Goal: Task Accomplishment & Management: Use online tool/utility

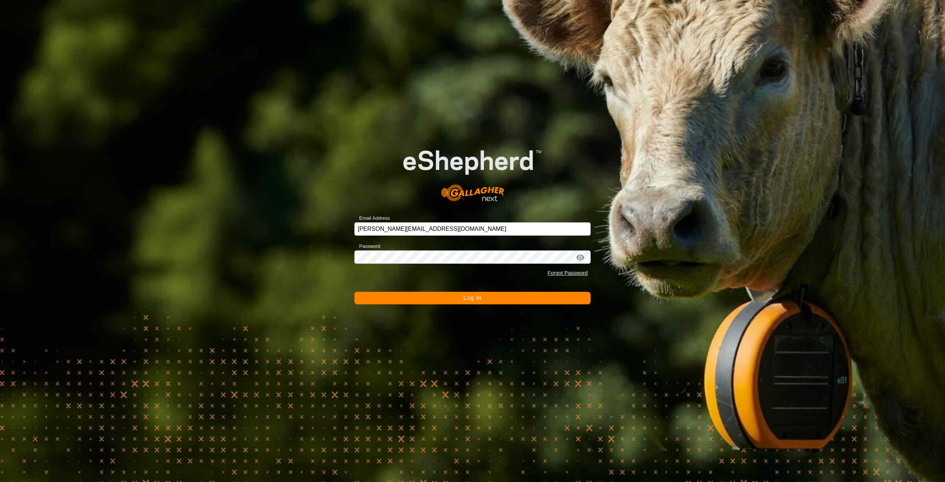
click at [474, 298] on span "Log In" at bounding box center [472, 297] width 18 height 6
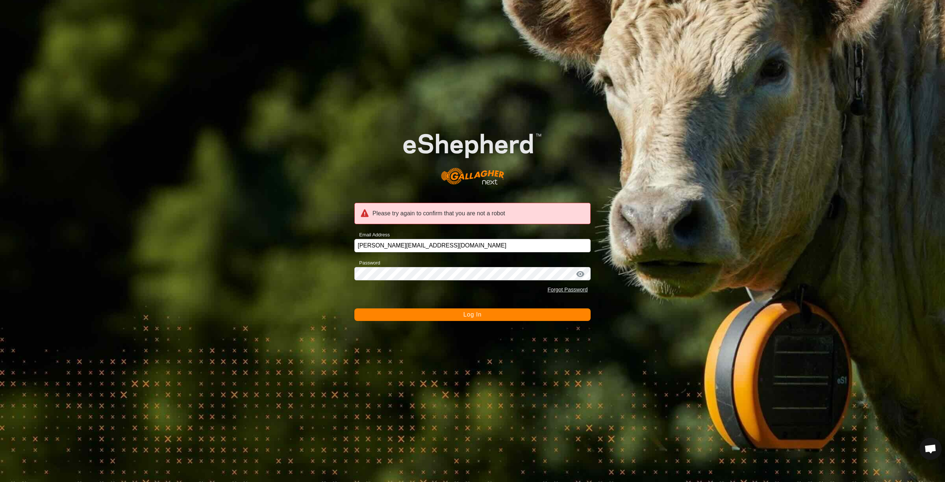
click at [394, 355] on div "Please try again to confirm that you are not a robot Email Address daniel@lffl.…" at bounding box center [472, 241] width 945 height 482
click at [462, 318] on button "Log In" at bounding box center [472, 314] width 236 height 13
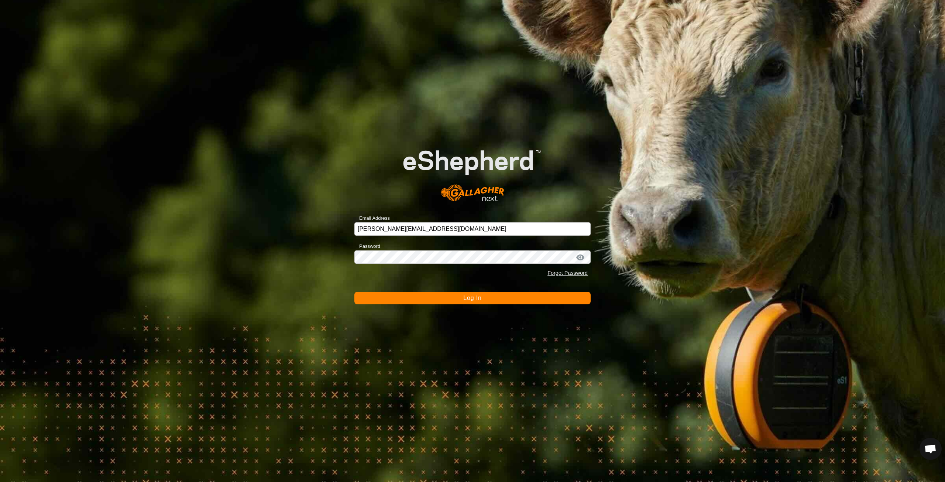
click at [472, 297] on span "Log In" at bounding box center [472, 297] width 18 height 6
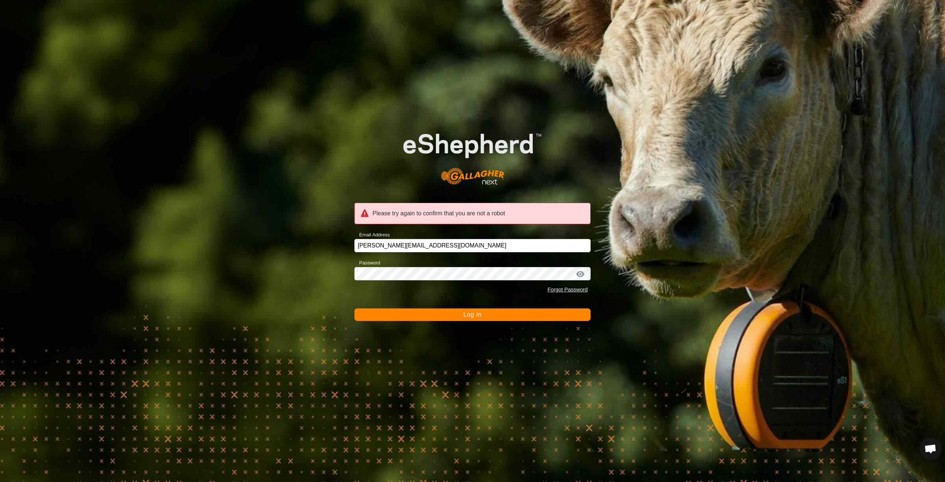
click at [469, 316] on span "Log In" at bounding box center [472, 314] width 18 height 6
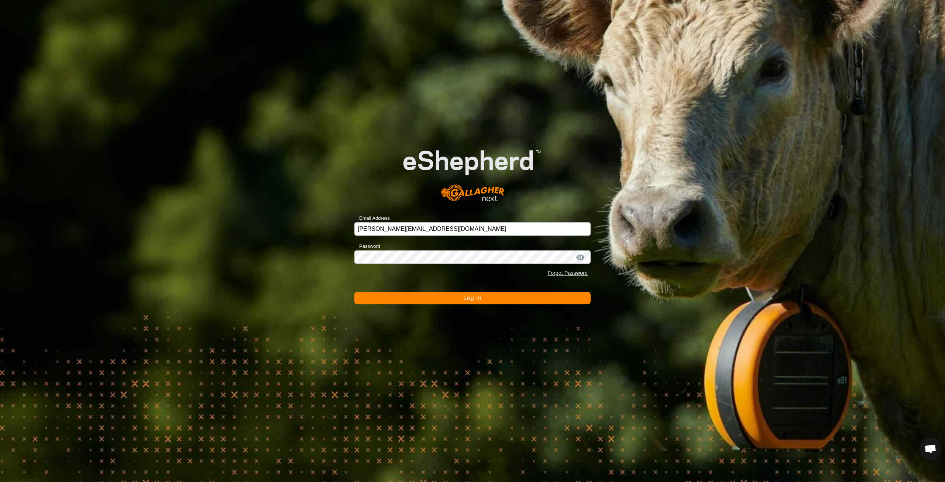
click at [464, 300] on span "Log In" at bounding box center [472, 297] width 18 height 6
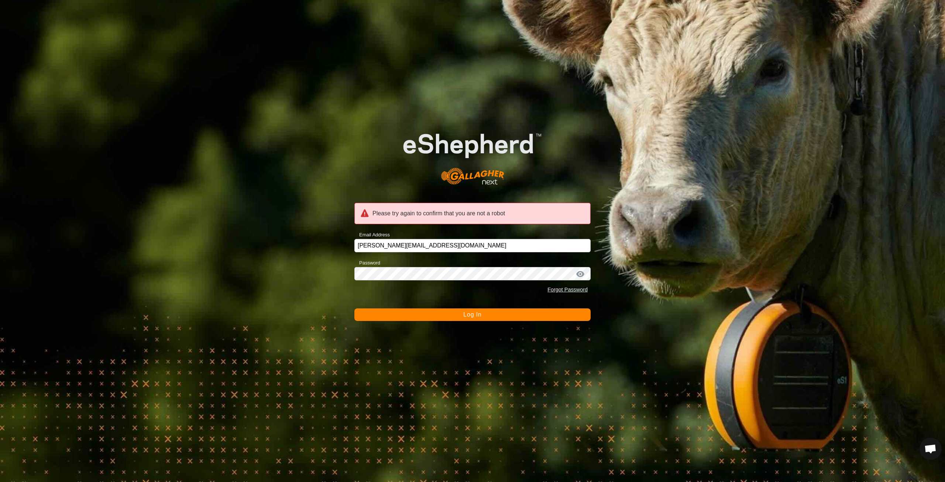
click at [579, 273] on div at bounding box center [580, 273] width 11 height 7
drag, startPoint x: 547, startPoint y: 367, endPoint x: 537, endPoint y: 363, distance: 10.9
click at [545, 366] on div "Please try again to confirm that you are not a robot Email Address daniel@lffl.…" at bounding box center [472, 241] width 945 height 482
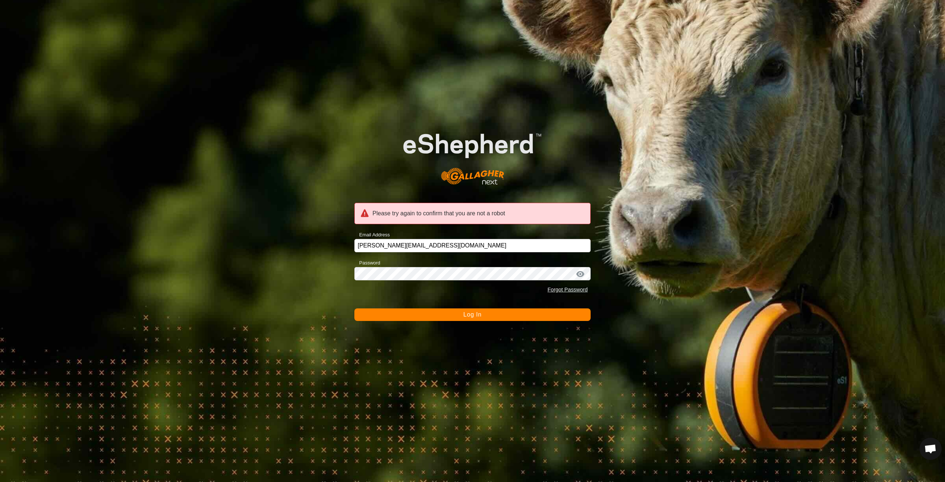
click at [471, 318] on button "Log In" at bounding box center [472, 314] width 236 height 13
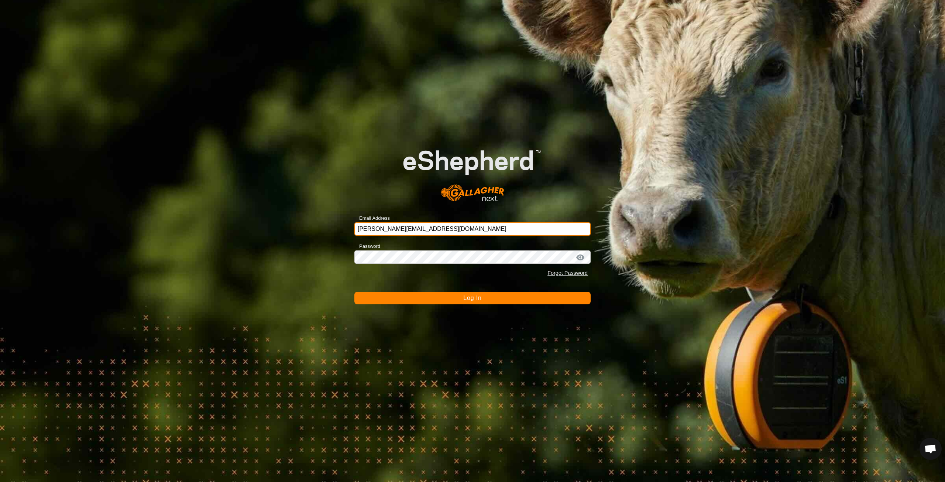
drag, startPoint x: 424, startPoint y: 228, endPoint x: 345, endPoint y: 228, distance: 79.0
click at [345, 228] on div "Email Address daniel@lffl.co.nz Password Forgot Password Log In" at bounding box center [472, 241] width 945 height 482
type input "daniel@lffl.co.nz"
click at [580, 258] on div at bounding box center [580, 257] width 11 height 7
click at [579, 258] on div at bounding box center [580, 257] width 11 height 7
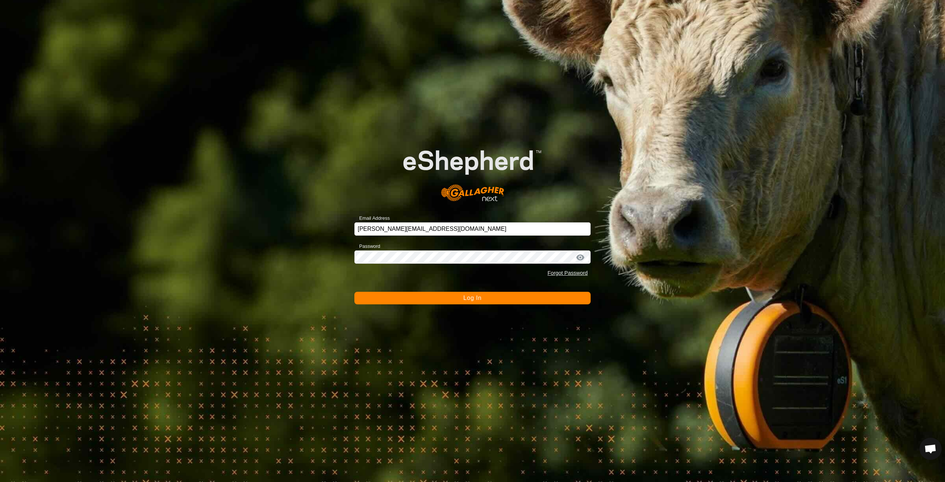
click at [491, 300] on button "Log In" at bounding box center [472, 298] width 236 height 13
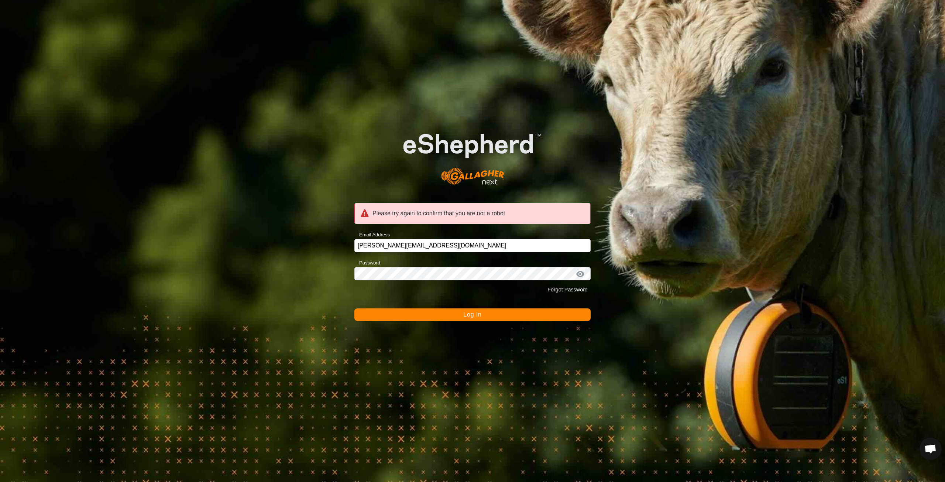
click at [478, 316] on span "Log In" at bounding box center [472, 314] width 18 height 6
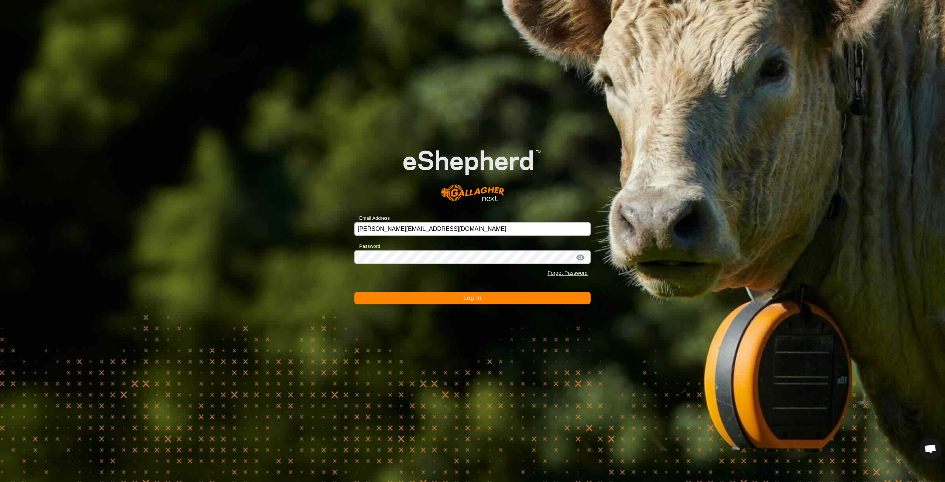
click at [479, 300] on span "Log In" at bounding box center [472, 297] width 18 height 6
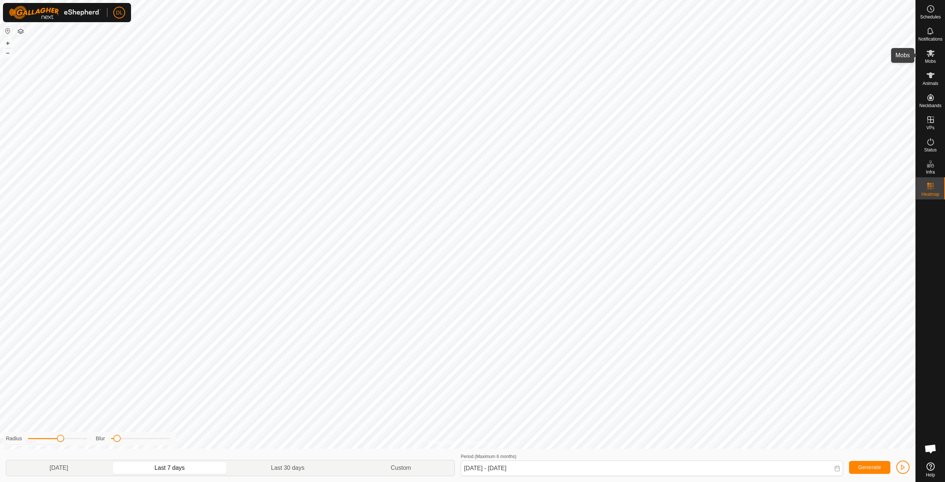
click at [929, 54] on icon at bounding box center [930, 53] width 8 height 7
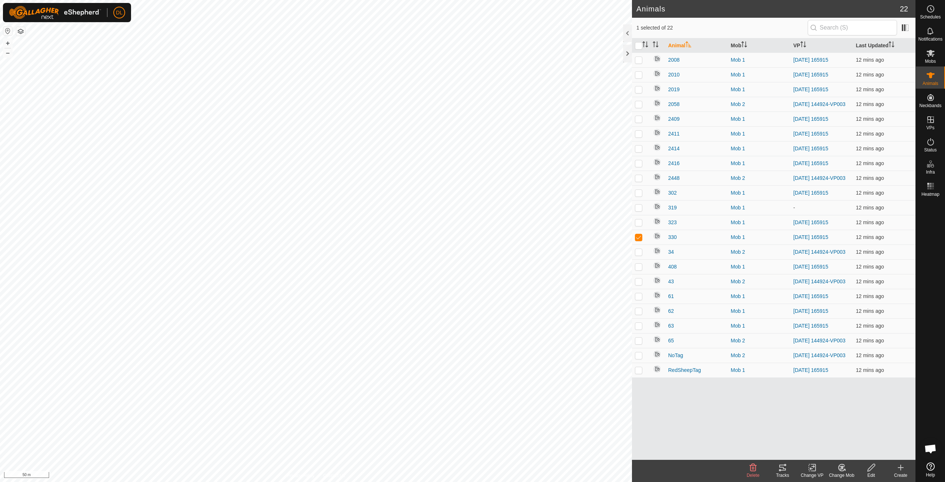
click at [781, 469] on icon at bounding box center [782, 467] width 9 height 9
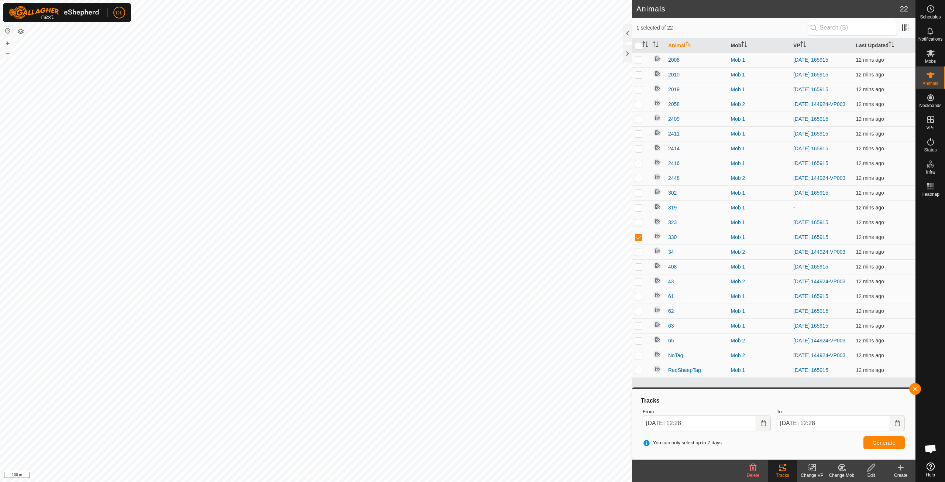
click at [639, 208] on p-checkbox at bounding box center [638, 207] width 7 height 6
checkbox input "true"
click at [638, 239] on p-checkbox at bounding box center [638, 237] width 7 height 6
checkbox input "false"
click at [816, 467] on icon at bounding box center [811, 467] width 9 height 9
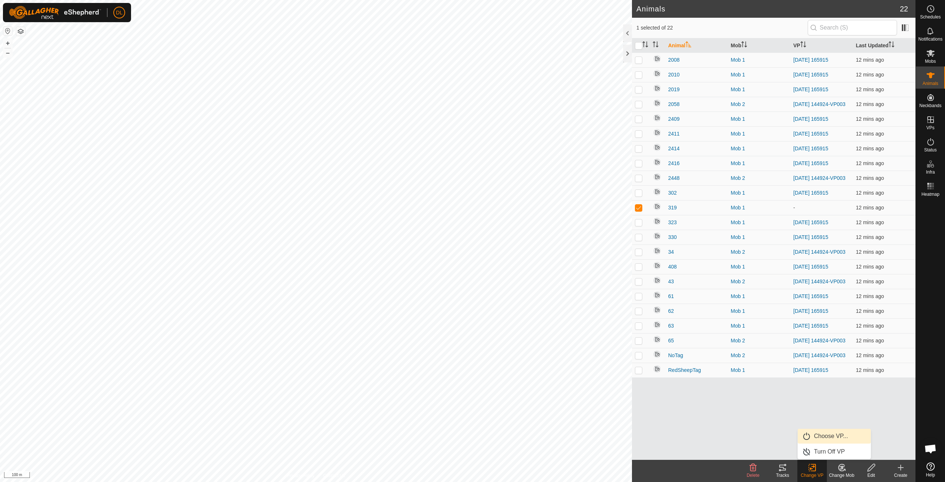
click at [833, 434] on link "Choose VP..." at bounding box center [833, 435] width 73 height 15
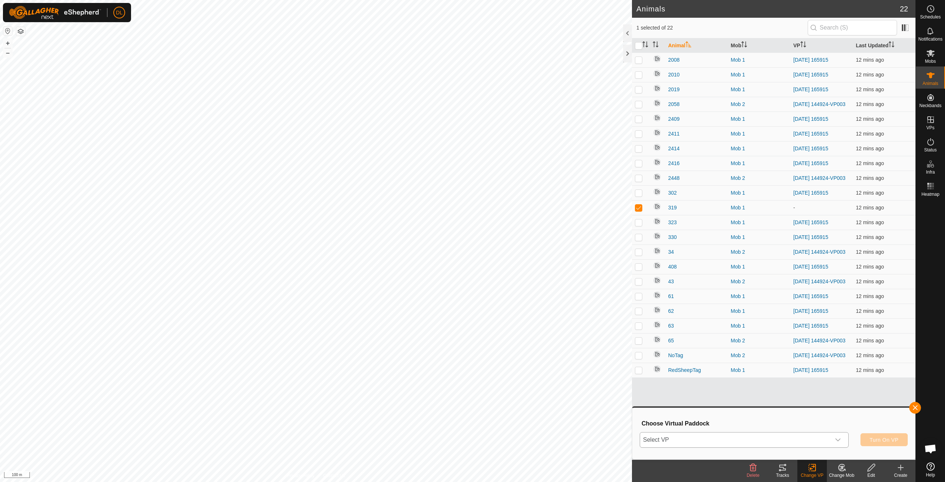
click at [833, 439] on div "dropdown trigger" at bounding box center [837, 439] width 15 height 15
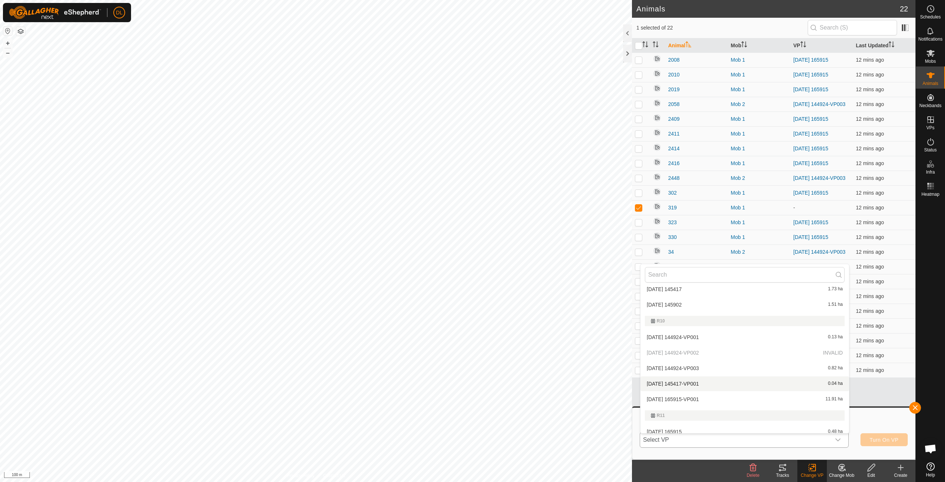
scroll to position [46, 0]
click at [689, 419] on li "[DATE] 165915 0.48 ha" at bounding box center [744, 421] width 208 height 15
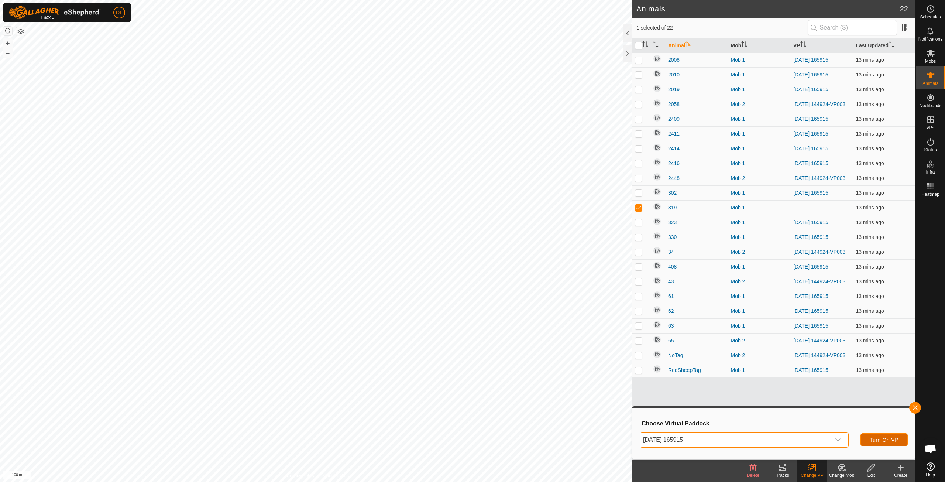
click at [873, 438] on span "Turn On VP" at bounding box center [883, 440] width 29 height 6
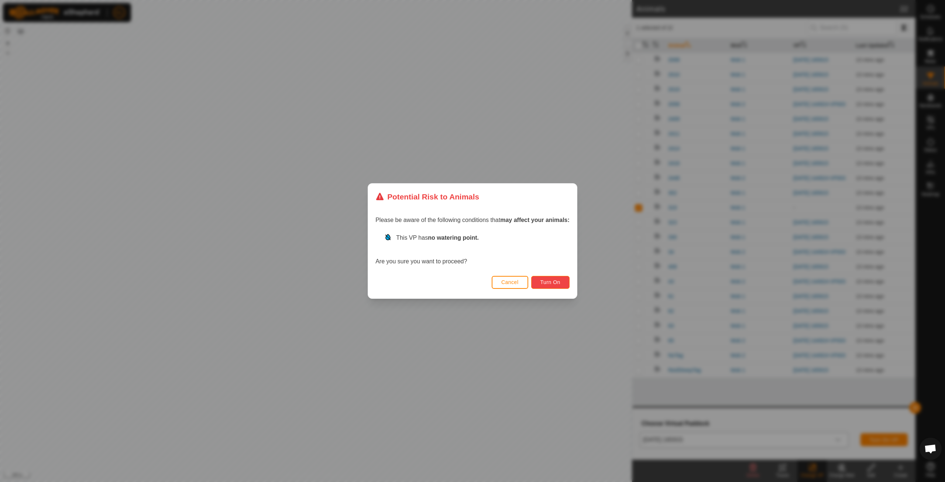
click at [560, 281] on span "Turn On" at bounding box center [550, 282] width 20 height 6
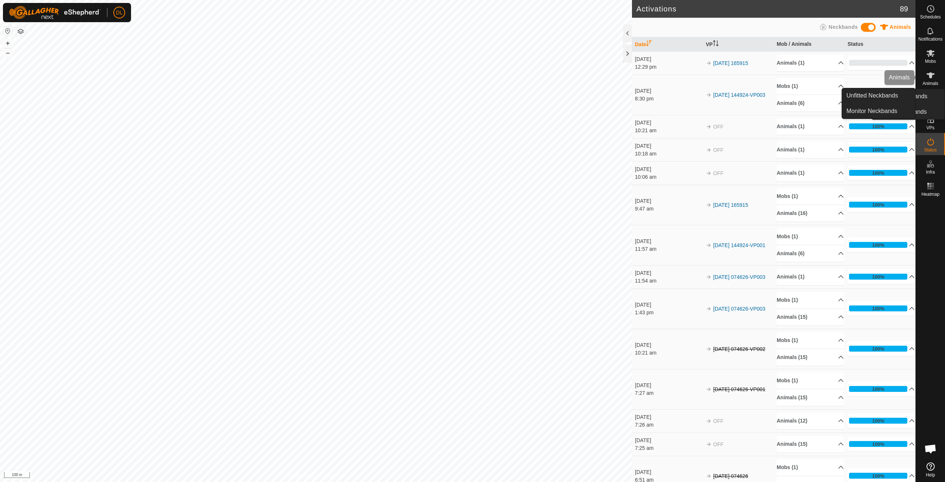
click at [930, 59] on span "Mobs" at bounding box center [930, 61] width 11 height 4
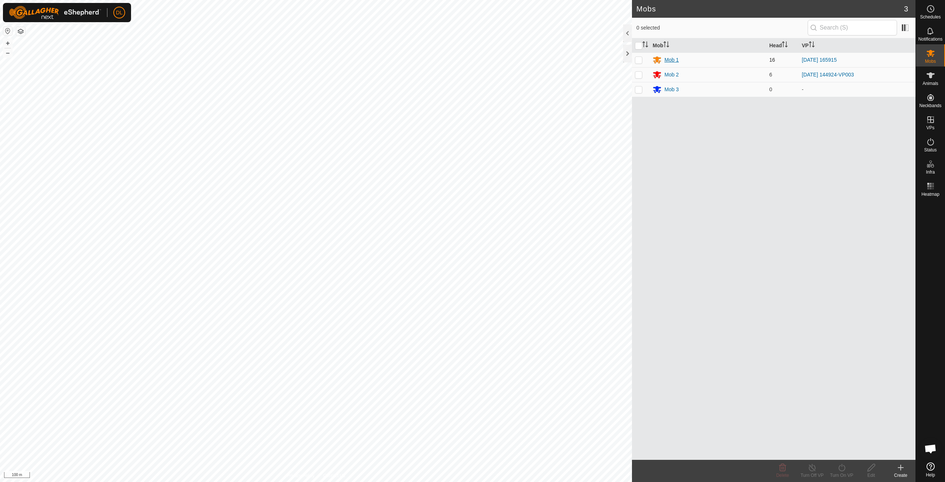
click at [668, 58] on div "Mob 1" at bounding box center [671, 60] width 14 height 8
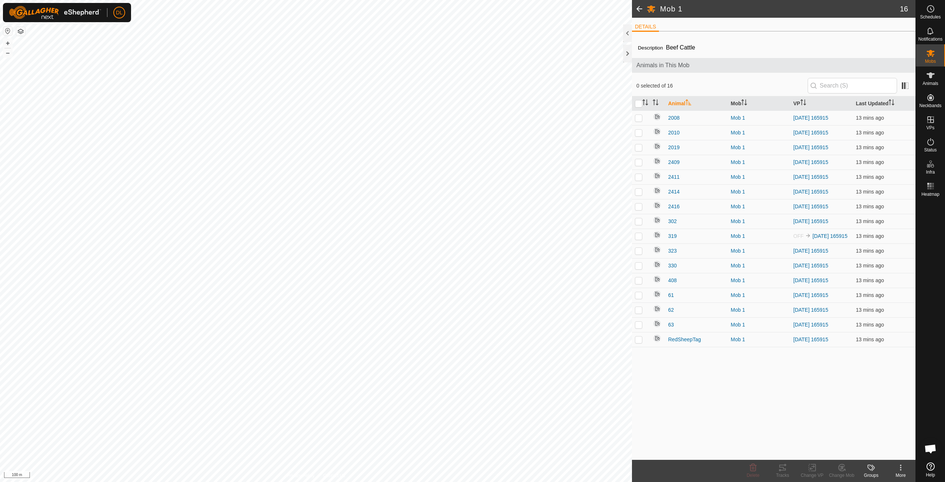
click at [636, 8] on span at bounding box center [639, 9] width 15 height 18
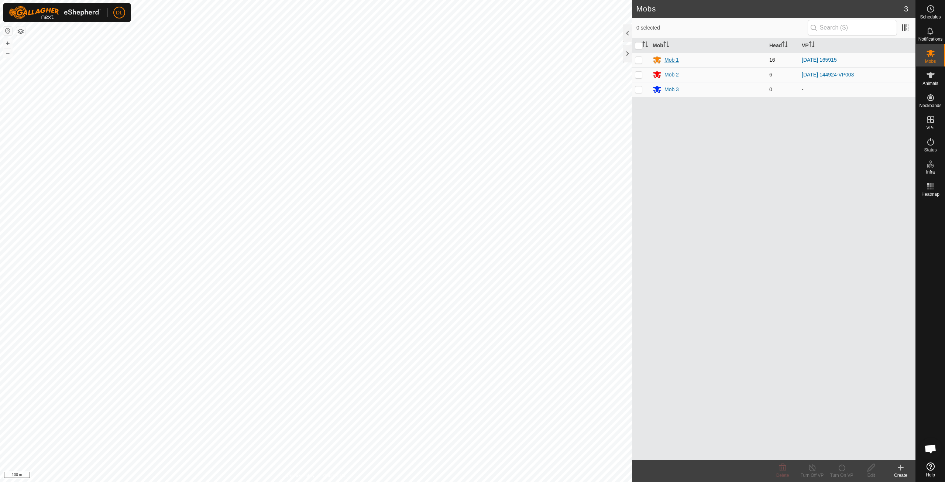
click at [670, 58] on div "Mob 1" at bounding box center [671, 60] width 14 height 8
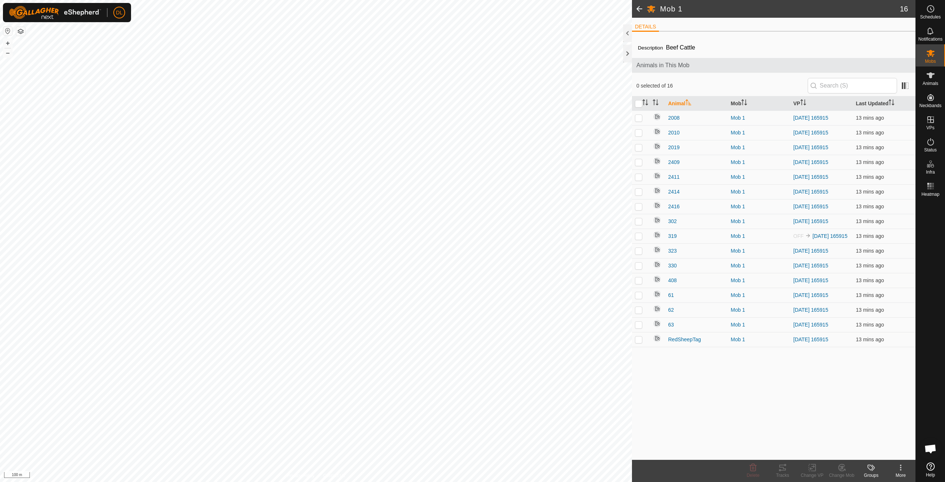
click at [634, 11] on span at bounding box center [639, 9] width 15 height 18
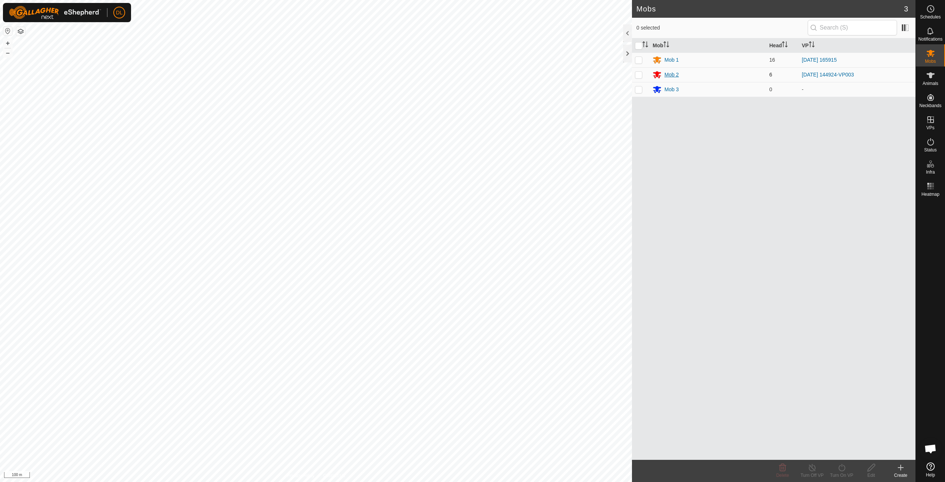
click at [672, 72] on div "Mob 2" at bounding box center [671, 75] width 14 height 8
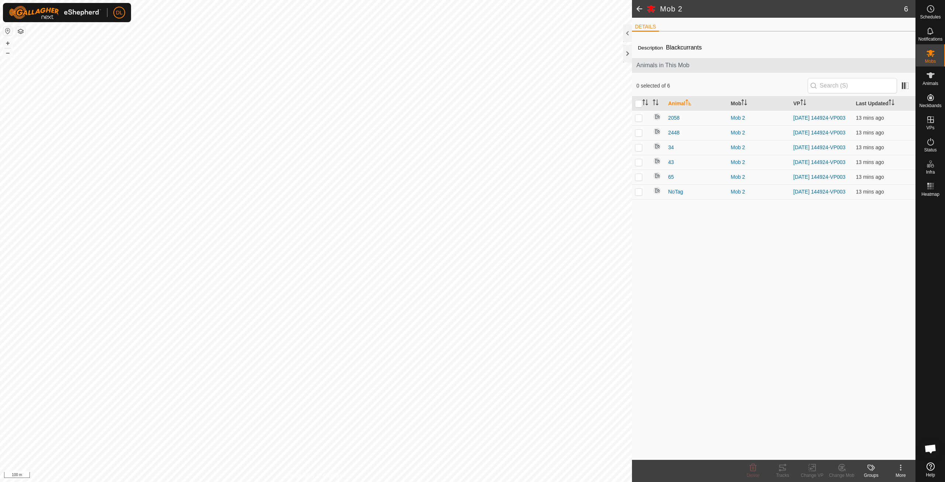
click at [637, 7] on span at bounding box center [639, 9] width 15 height 18
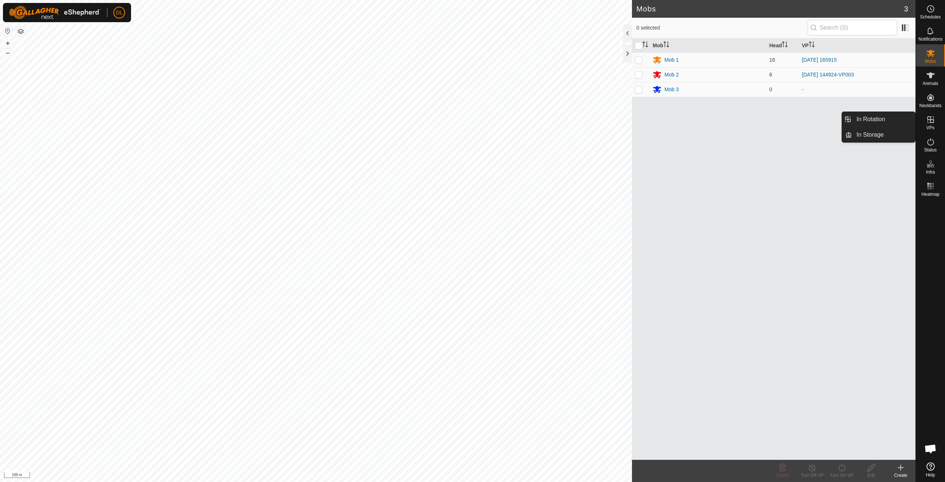
click at [928, 123] on icon at bounding box center [930, 119] width 7 height 7
click at [931, 56] on icon at bounding box center [930, 53] width 8 height 7
click at [929, 186] on rect at bounding box center [930, 186] width 2 height 2
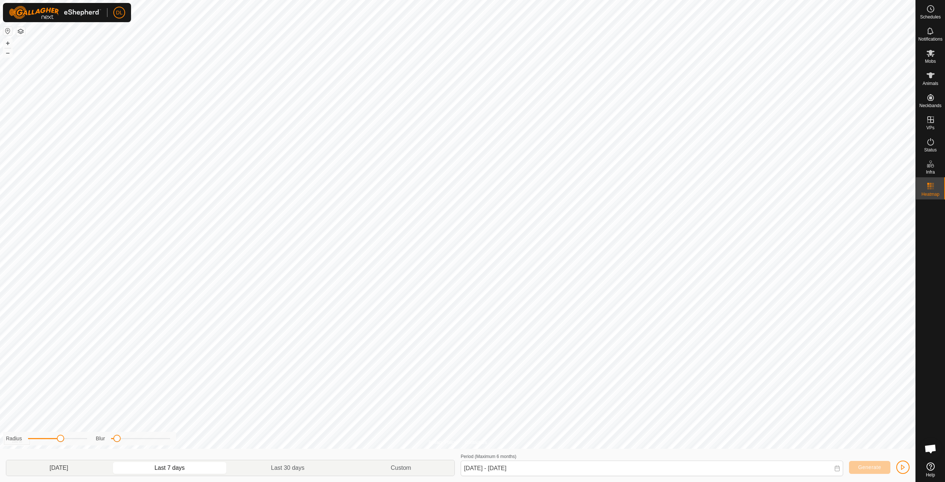
click at [89, 467] on p-togglebutton "[DATE]" at bounding box center [58, 467] width 105 height 15
type input "[DATE] - [DATE]"
